Goal: Information Seeking & Learning: Learn about a topic

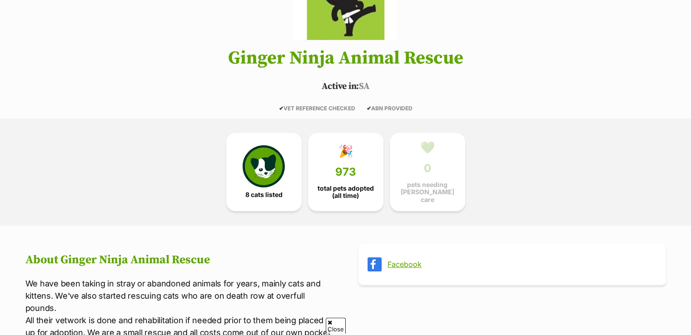
scroll to position [136, 0]
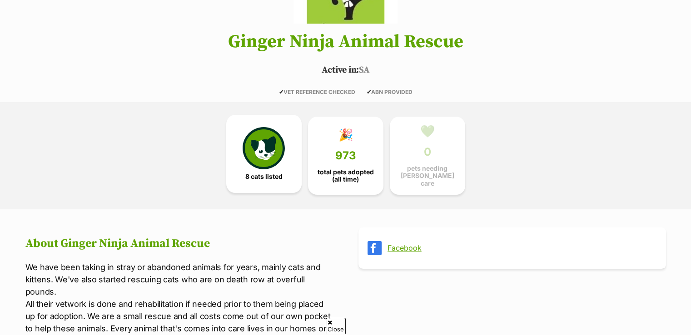
click at [265, 146] on img at bounding box center [264, 148] width 42 height 42
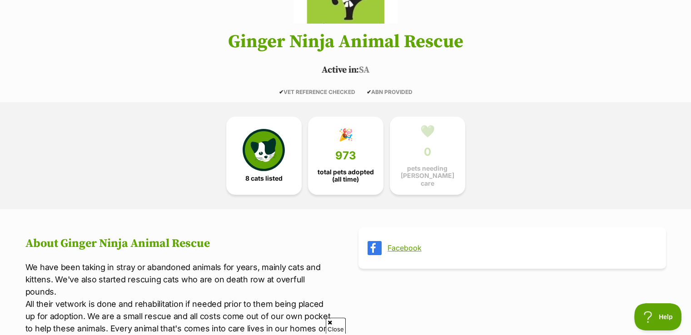
scroll to position [0, 0]
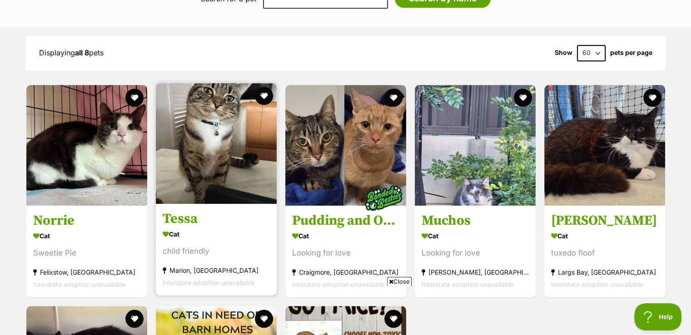
click at [180, 210] on h3 "Tessa" at bounding box center [216, 218] width 107 height 17
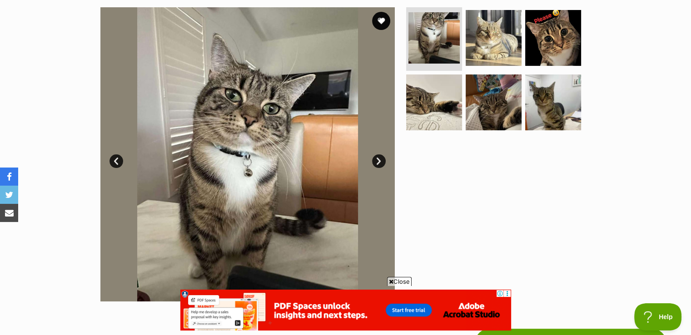
click at [380, 164] on link "Next" at bounding box center [379, 162] width 14 height 14
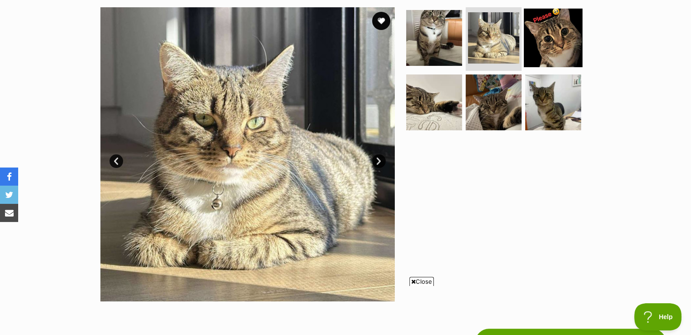
click at [575, 42] on img at bounding box center [553, 38] width 59 height 59
